Goal: Find specific page/section: Find specific page/section

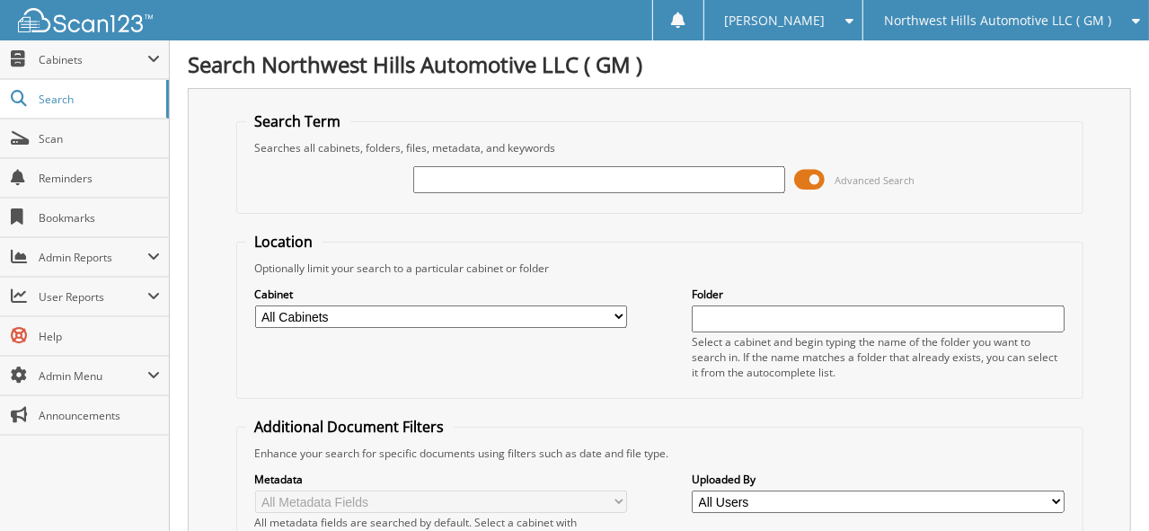
click at [482, 174] on input "text" at bounding box center [599, 179] width 372 height 27
type input "[PERSON_NAME]"
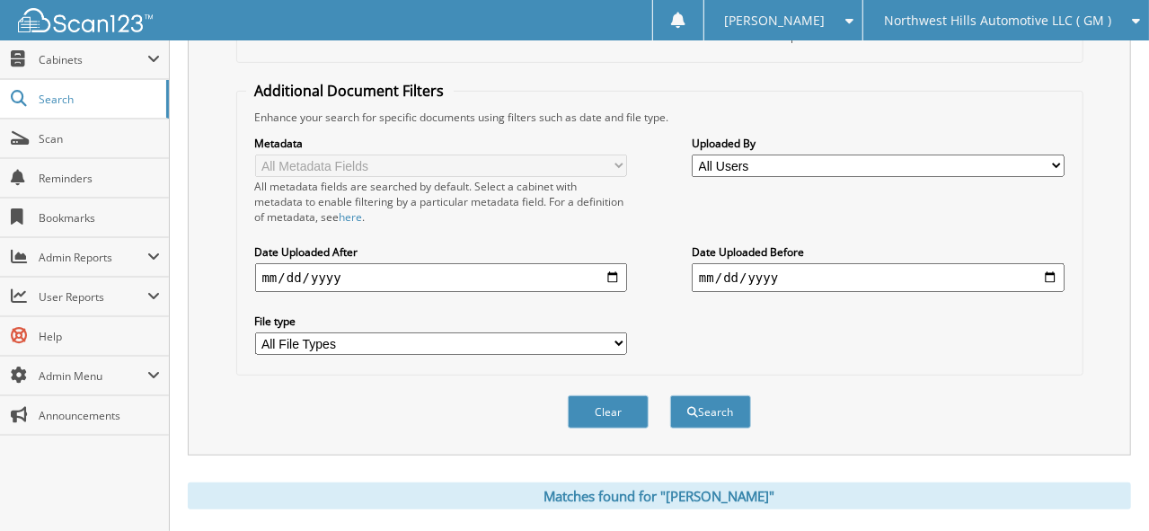
scroll to position [359, 0]
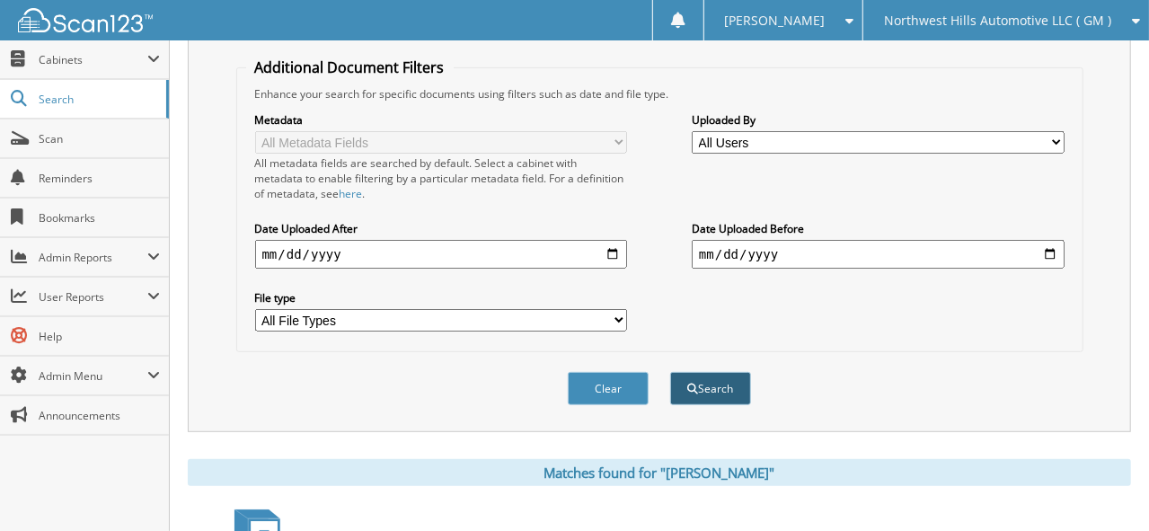
click at [733, 372] on button "Search" at bounding box center [710, 388] width 81 height 33
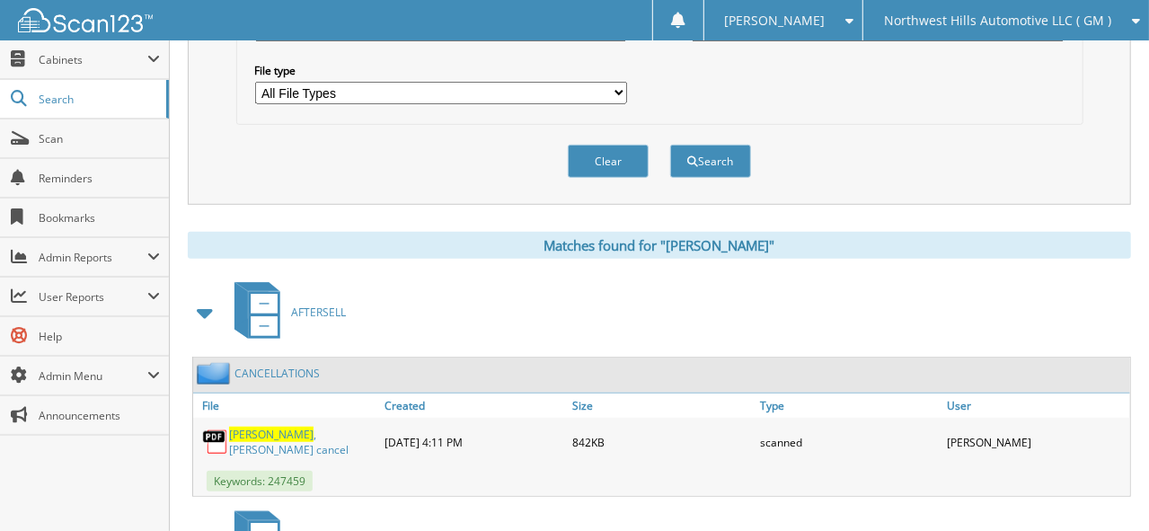
scroll to position [628, 0]
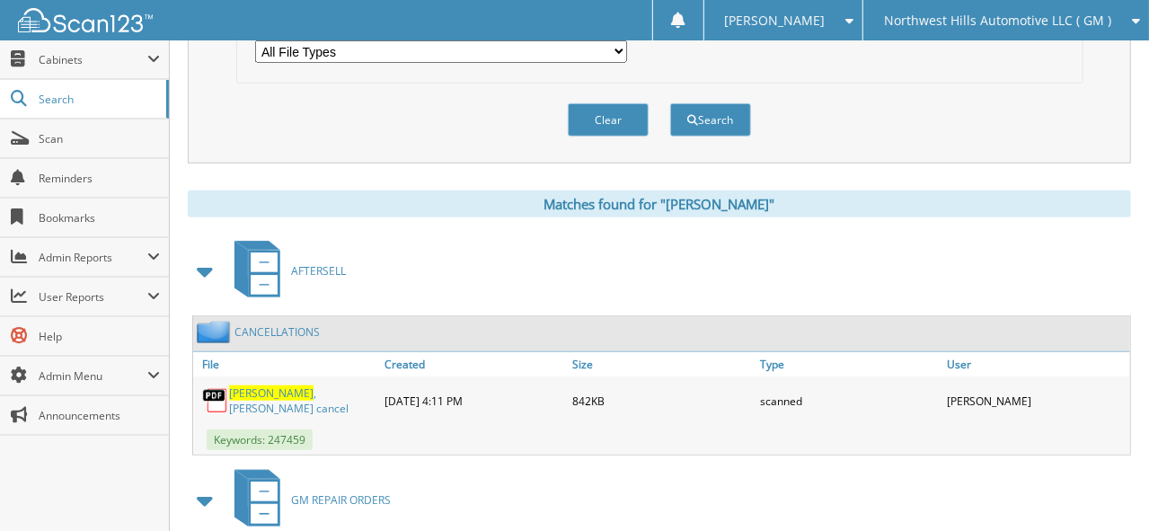
click at [322, 385] on link "[PERSON_NAME] cancel" at bounding box center [302, 400] width 147 height 31
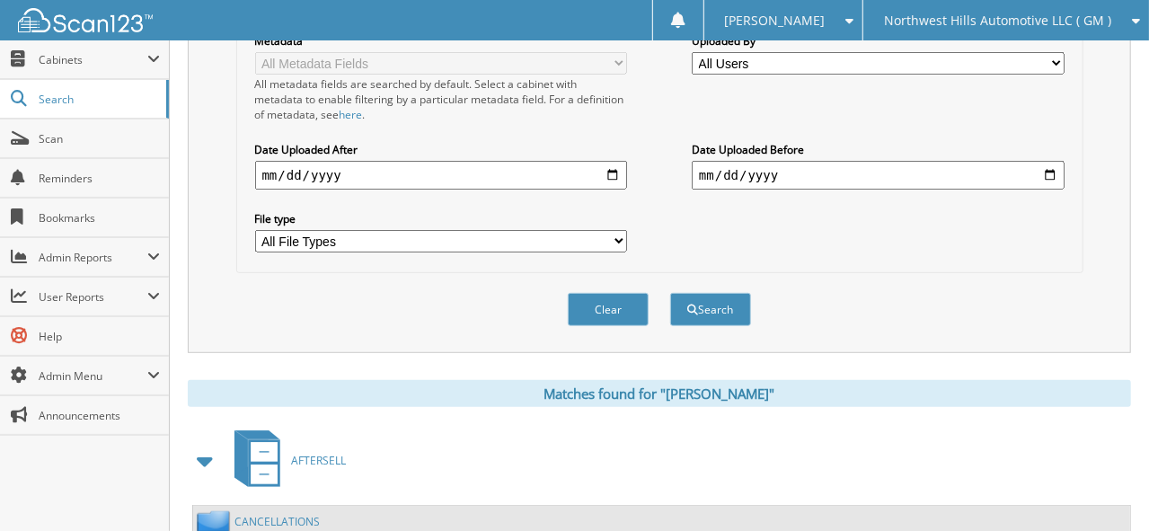
scroll to position [359, 0]
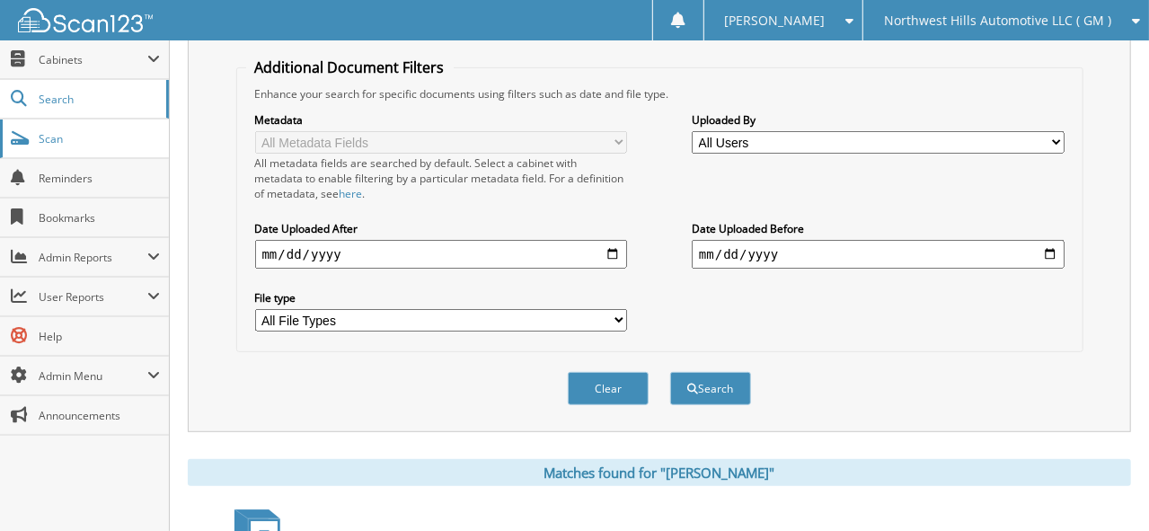
click at [58, 137] on span "Scan" at bounding box center [99, 138] width 121 height 15
